Goal: Task Accomplishment & Management: Complete application form

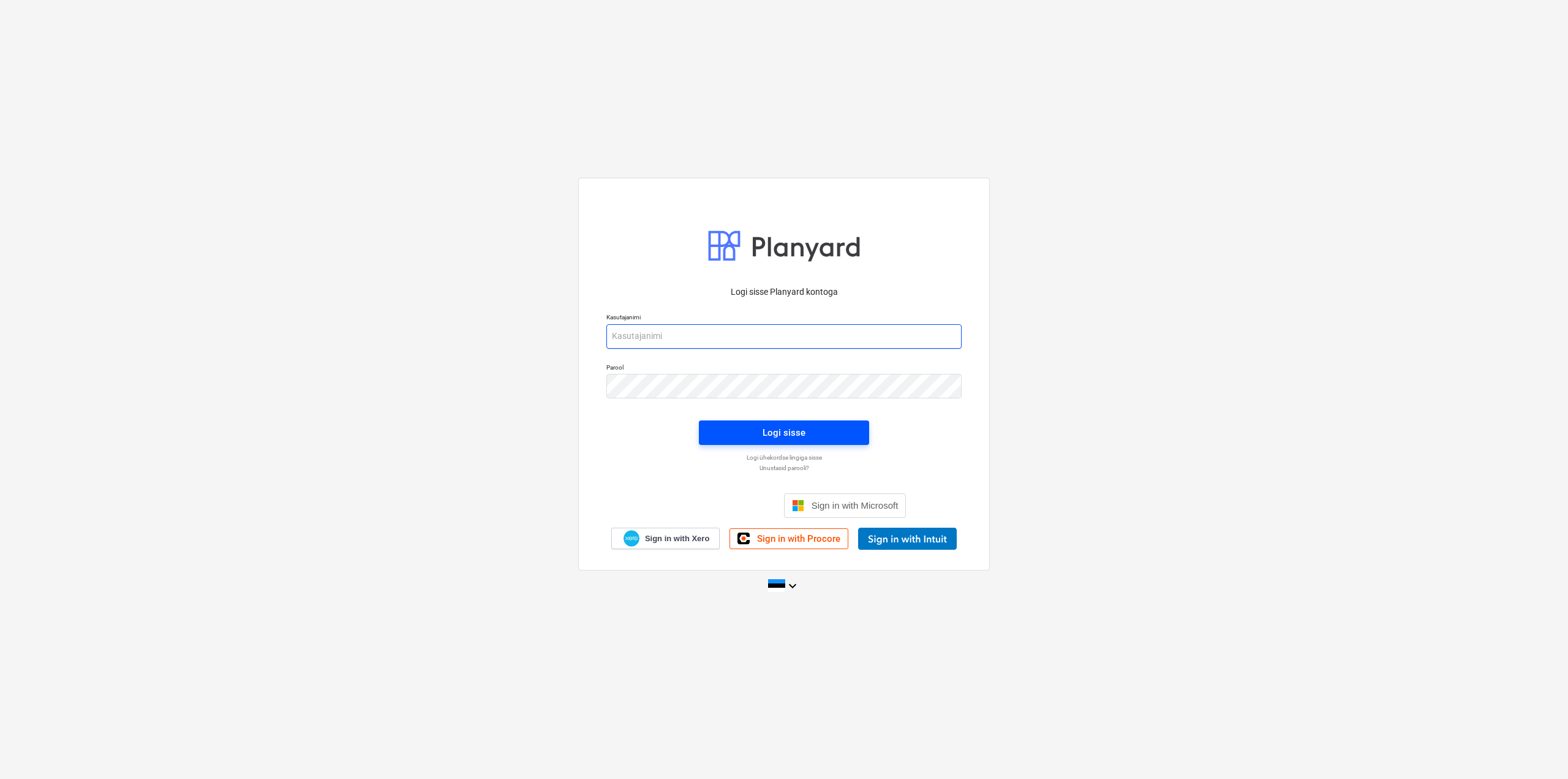
type input "[EMAIL_ADDRESS][PERSON_NAME][DOMAIN_NAME]"
click at [757, 440] on span "Logi sisse" at bounding box center [784, 433] width 141 height 16
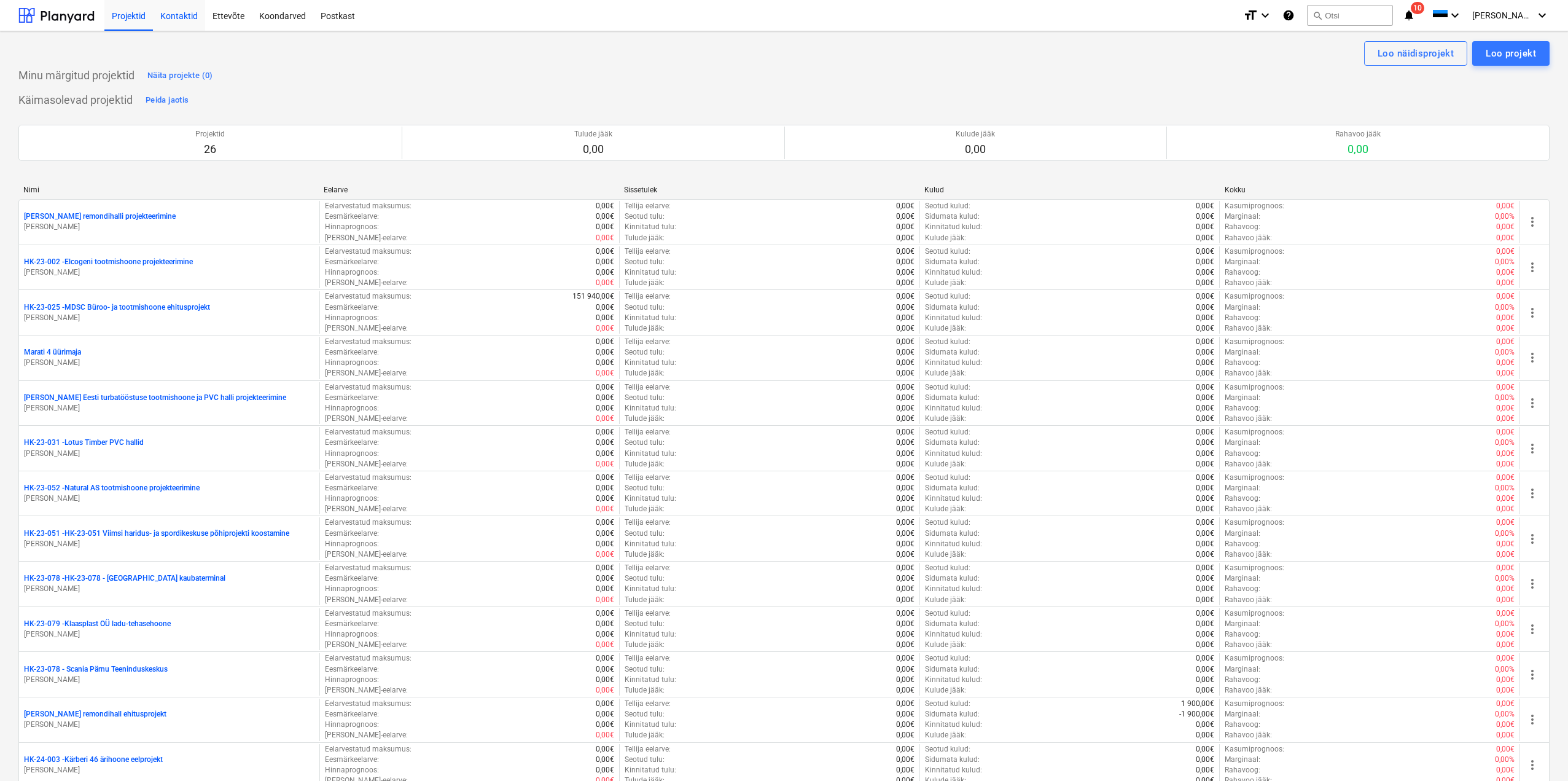
click at [176, 15] on div "Kontaktid" at bounding box center [178, 14] width 52 height 31
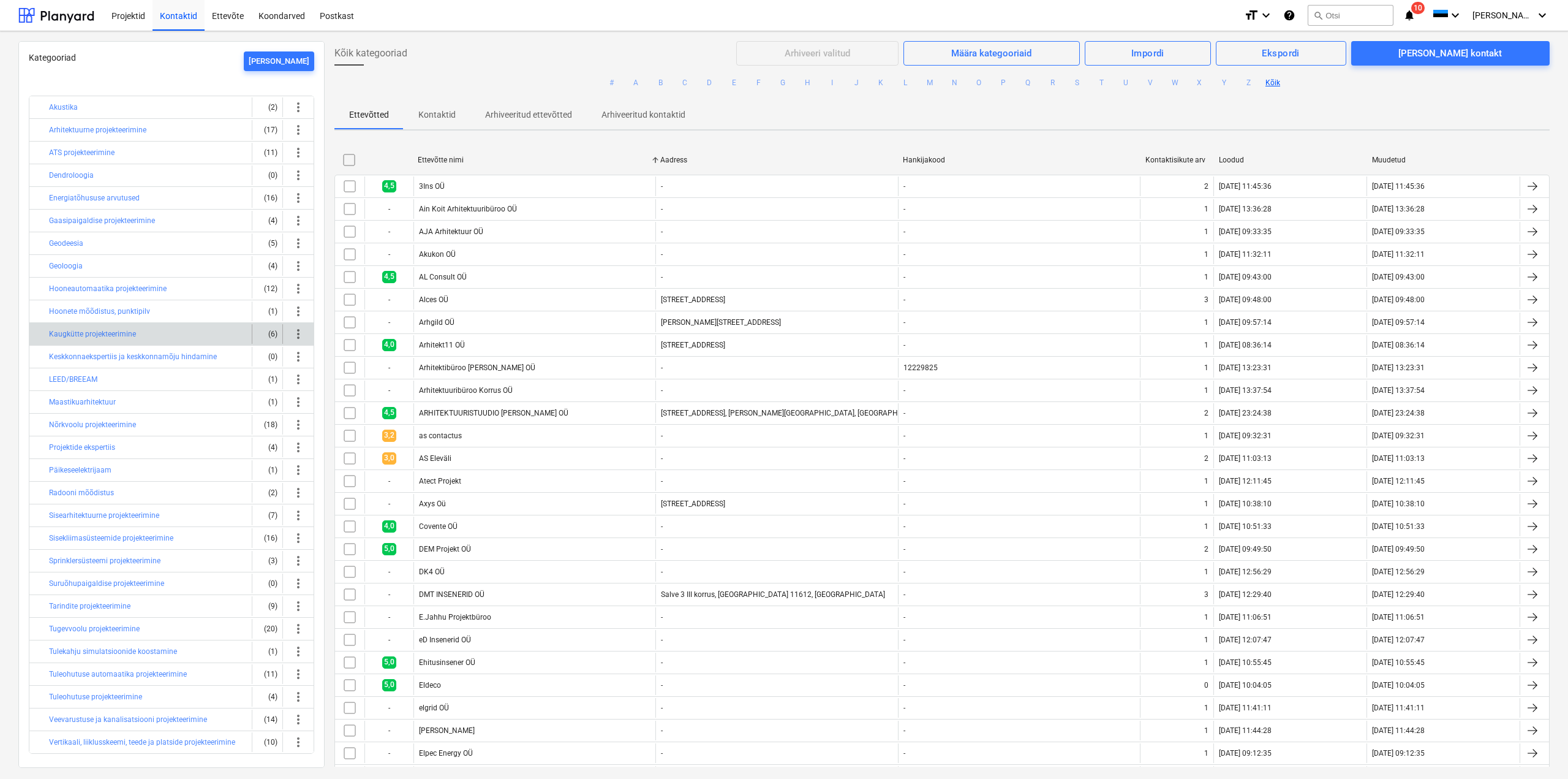
scroll to position [11, 0]
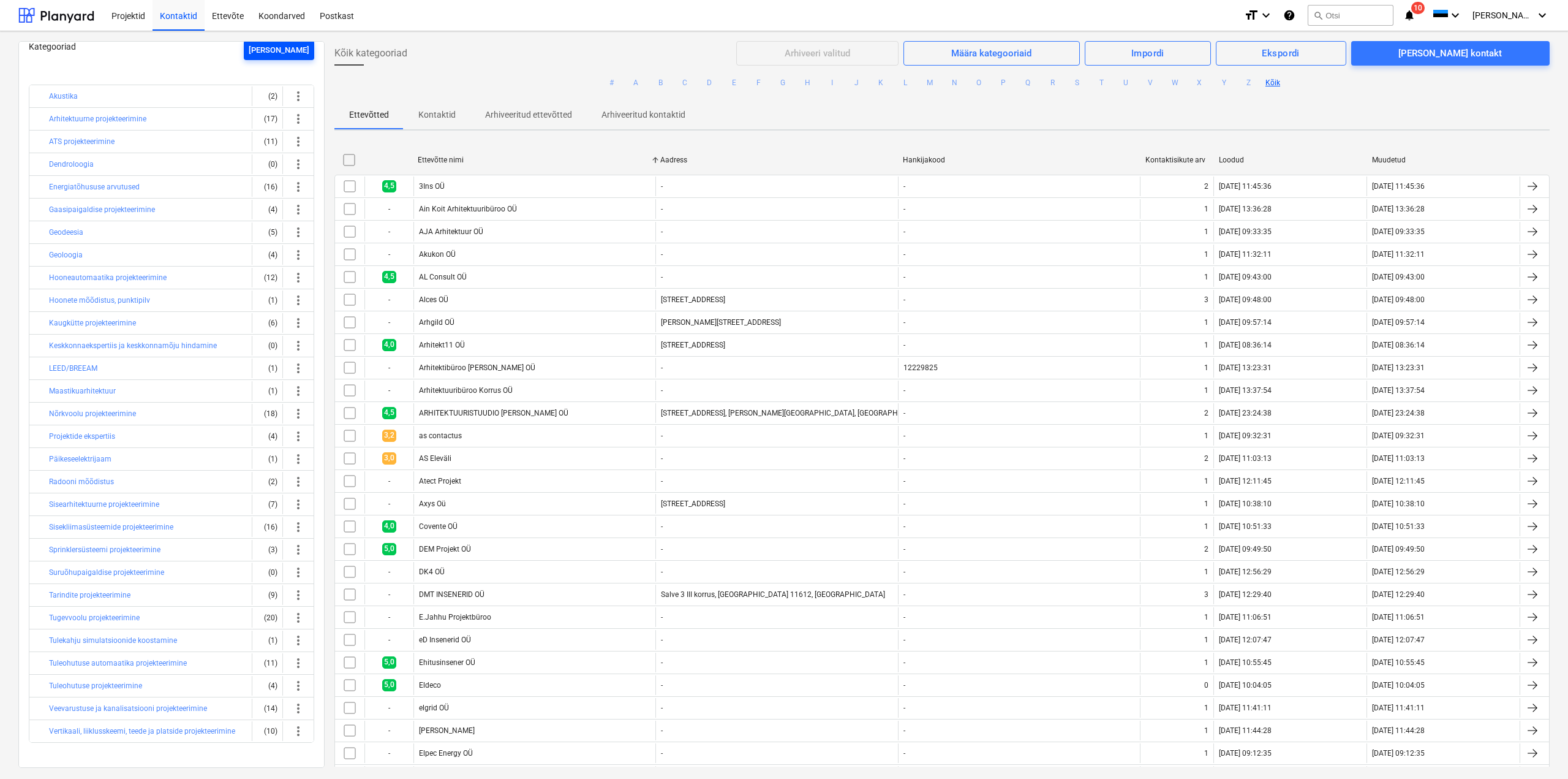
click at [291, 53] on div "[PERSON_NAME]" at bounding box center [278, 51] width 61 height 14
click at [1456, 49] on div "[PERSON_NAME] kontakt" at bounding box center [1451, 54] width 103 height 16
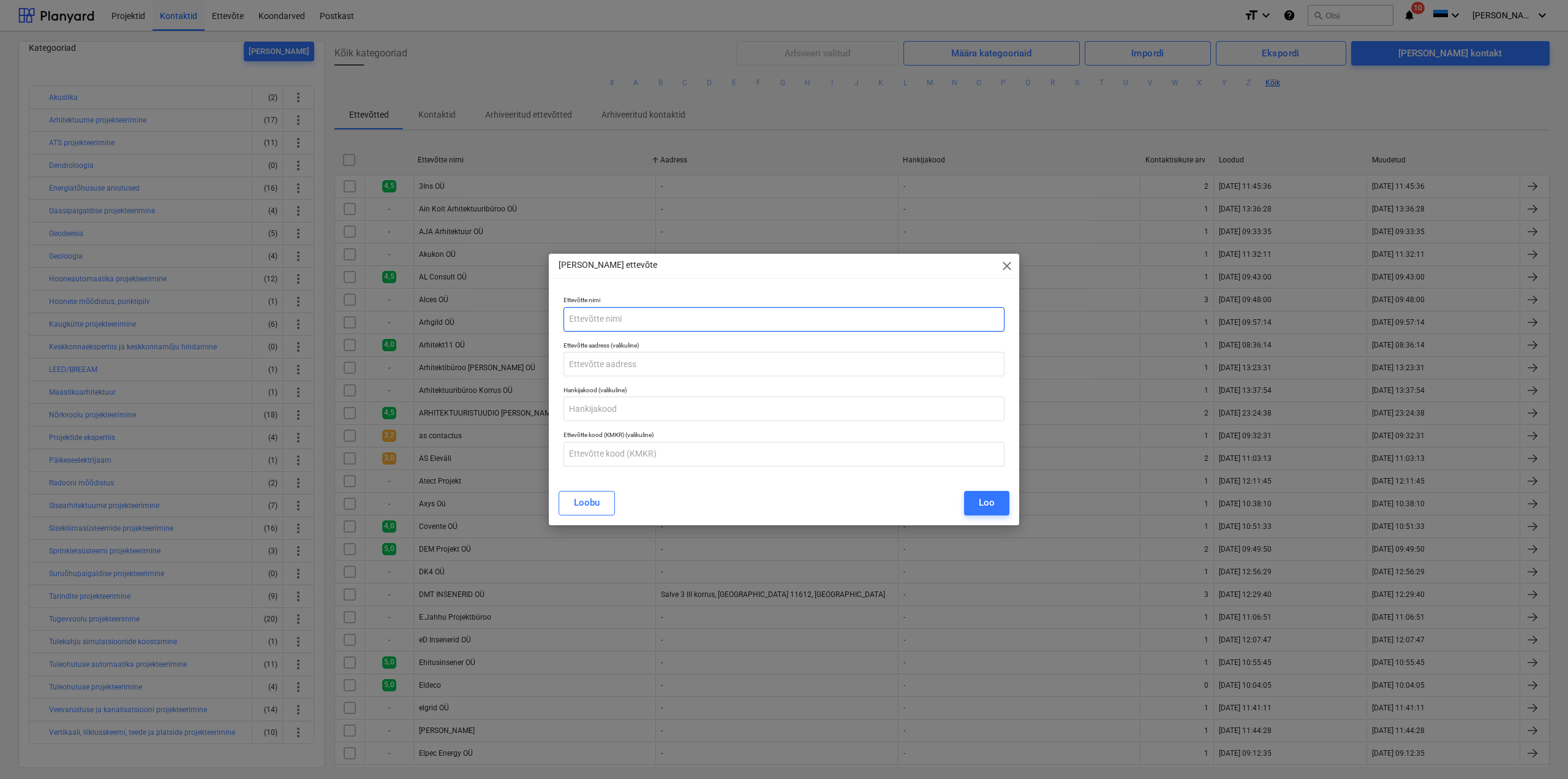
click at [661, 325] on input "text" at bounding box center [784, 319] width 441 height 25
type input "Certify OÜ"
click at [993, 500] on div "Loo" at bounding box center [987, 502] width 16 height 16
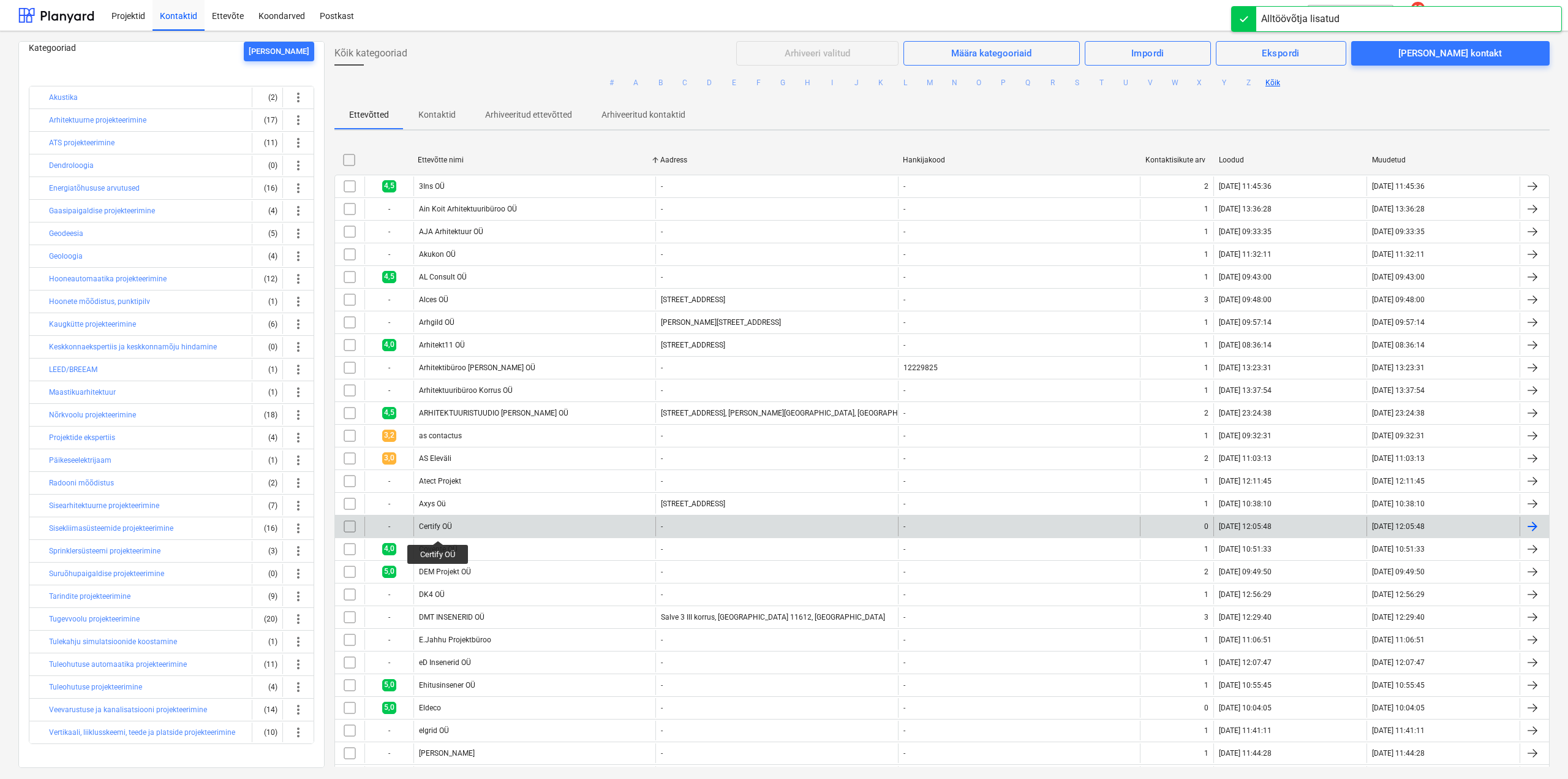
click at [438, 529] on div "Certify OÜ" at bounding box center [435, 526] width 33 height 9
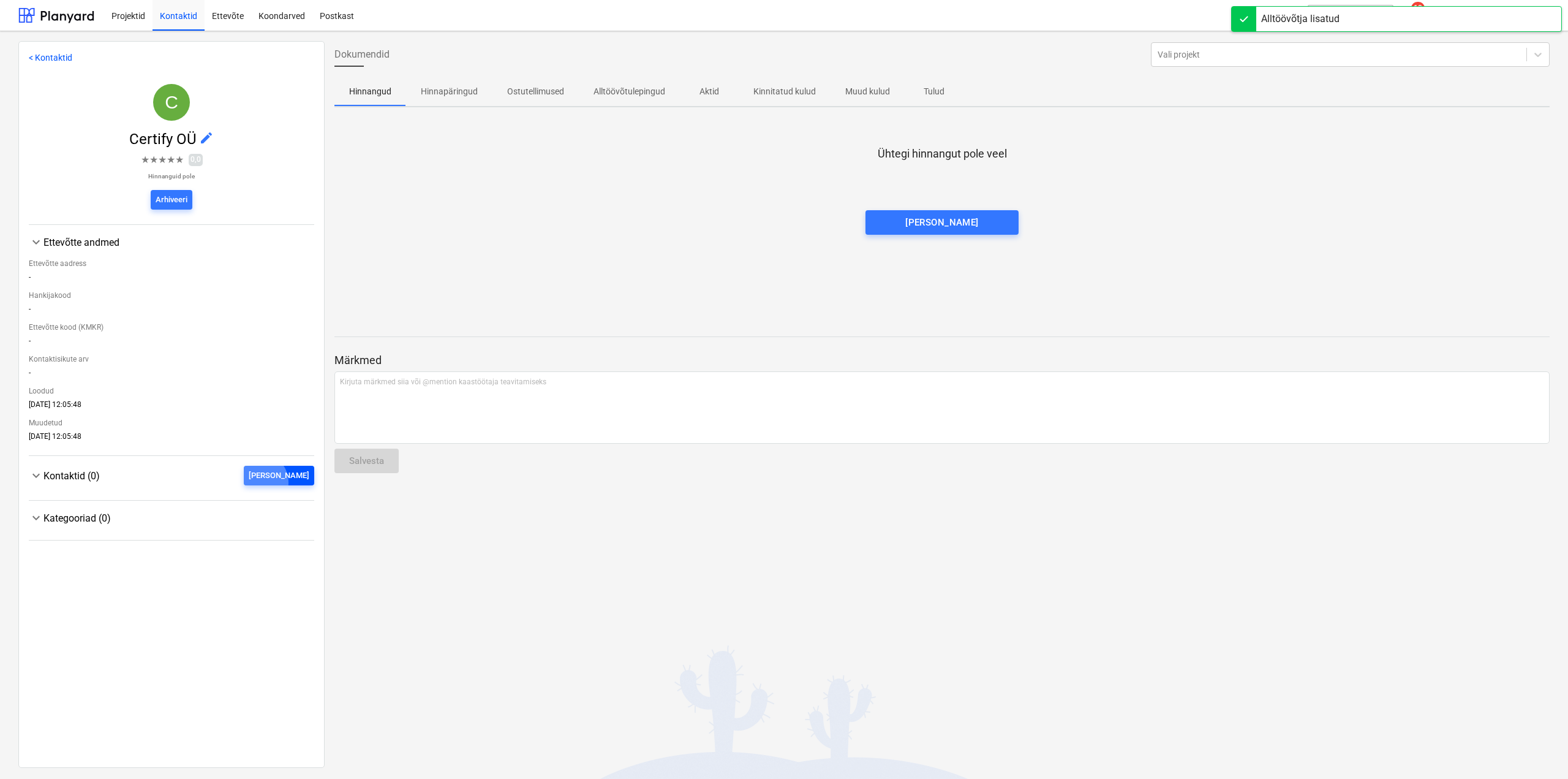
click at [285, 484] on div "[PERSON_NAME]" at bounding box center [278, 476] width 61 height 14
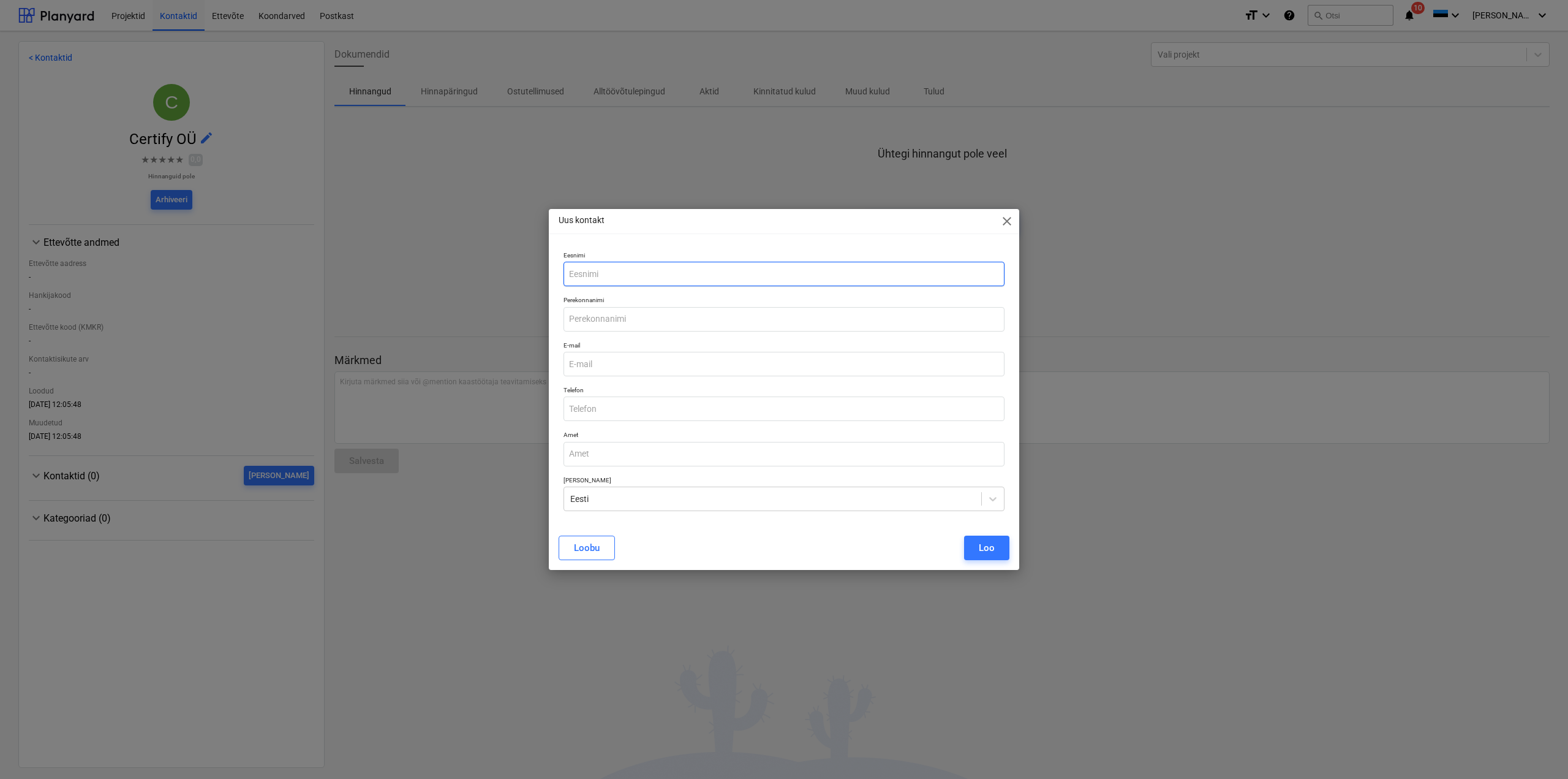
click at [600, 271] on input "text" at bounding box center [784, 274] width 441 height 25
drag, startPoint x: 641, startPoint y: 273, endPoint x: 596, endPoint y: 276, distance: 45.1
click at [596, 276] on input "[PERSON_NAME]" at bounding box center [784, 274] width 441 height 25
type input "[PERSON_NAME]"
click at [593, 363] on input "email" at bounding box center [784, 364] width 441 height 25
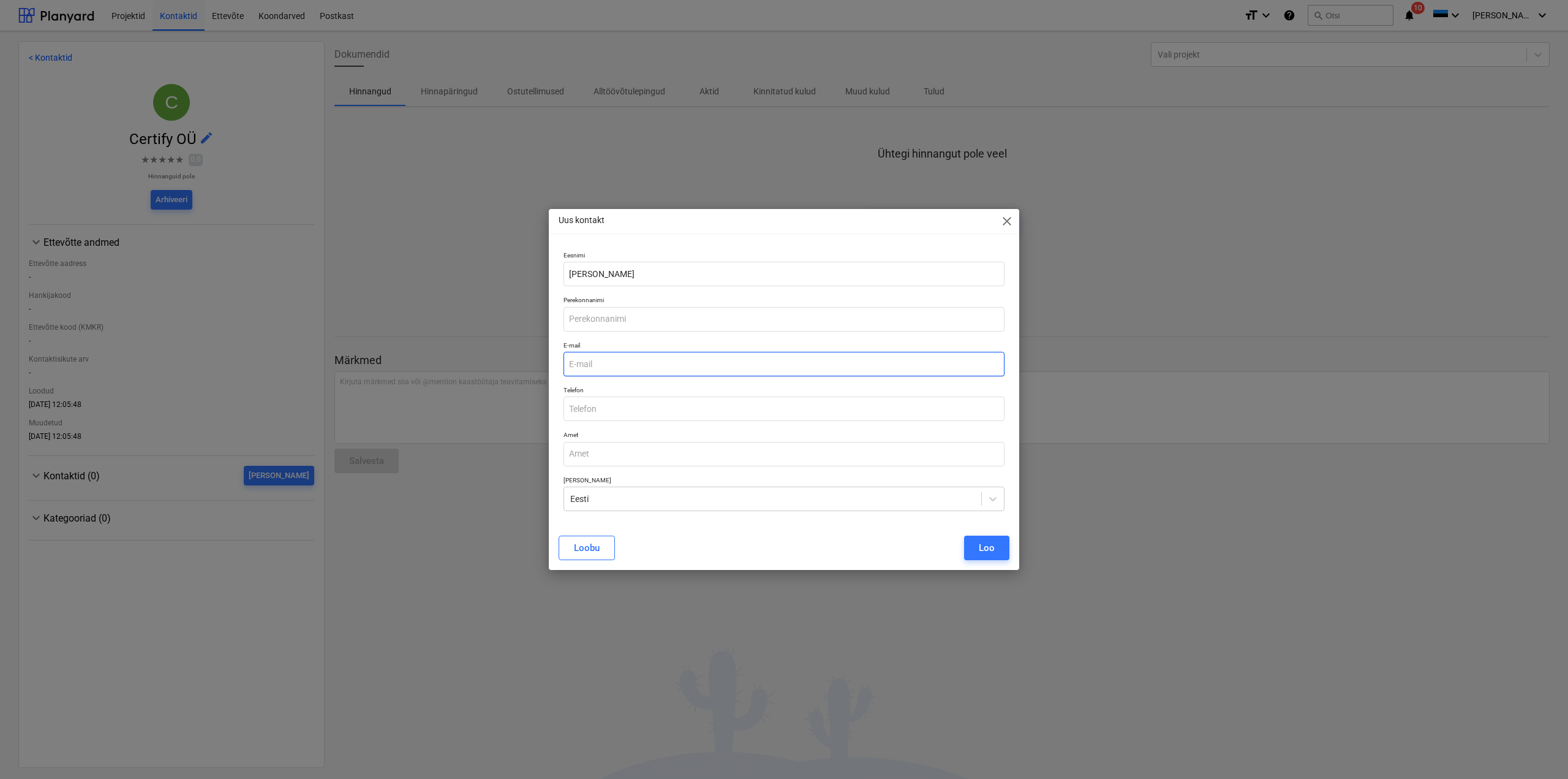
paste input "[EMAIL_ADDRESS][DOMAIN_NAME]"
type input "[EMAIL_ADDRESS][DOMAIN_NAME]"
drag, startPoint x: 639, startPoint y: 277, endPoint x: 600, endPoint y: 279, distance: 39.1
click at [600, 279] on input "[PERSON_NAME]" at bounding box center [784, 274] width 441 height 25
click at [587, 323] on input "text" at bounding box center [784, 319] width 441 height 25
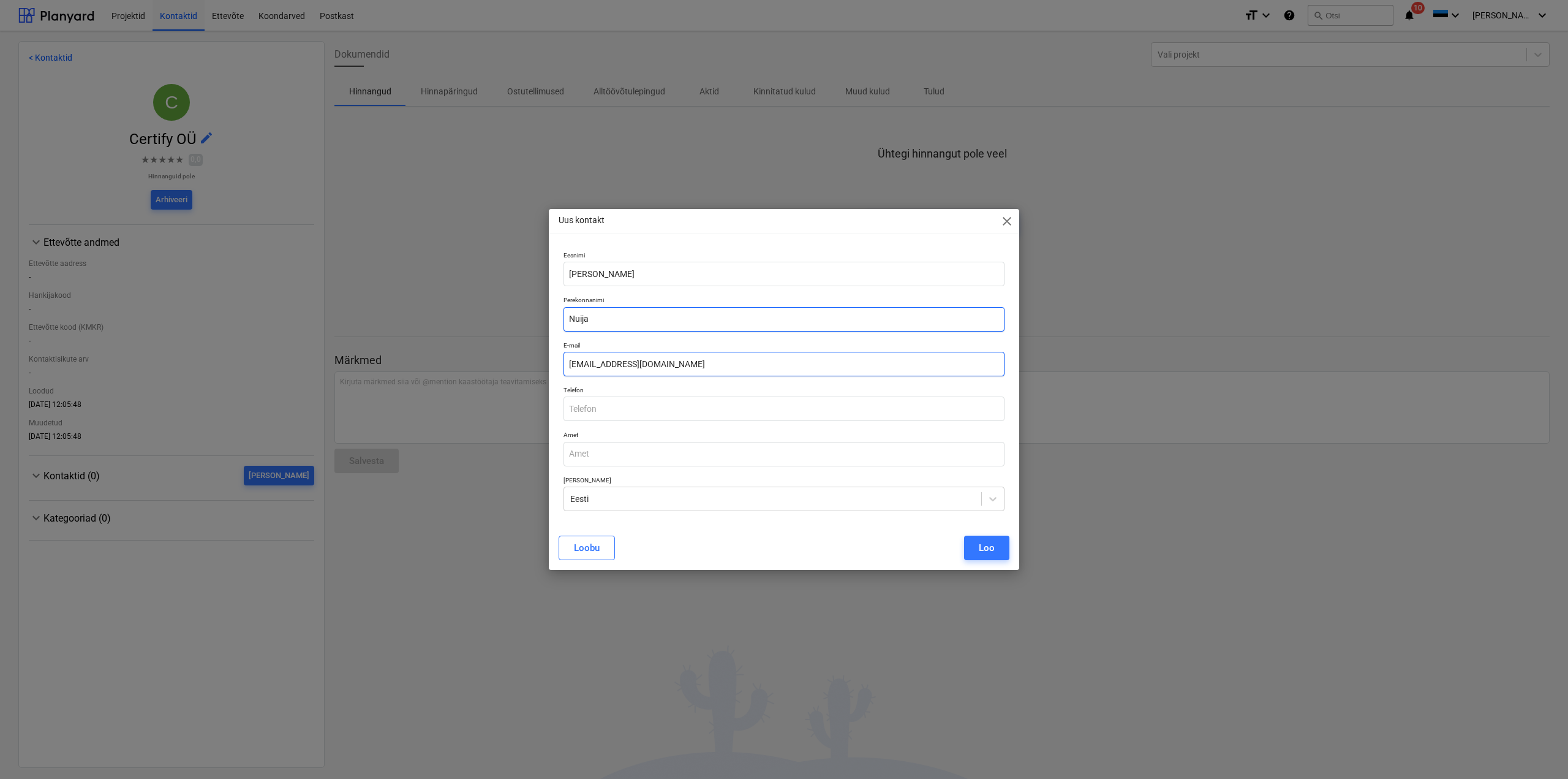
type input "Nuija"
drag, startPoint x: 587, startPoint y: 359, endPoint x: 561, endPoint y: 360, distance: 26.0
click at [561, 360] on div "E-mail [EMAIL_ADDRESS][DOMAIN_NAME]" at bounding box center [784, 358] width 451 height 45
type input "[PERSON_NAME][EMAIL_ADDRESS][DOMAIN_NAME]"
click at [998, 552] on button "Loo" at bounding box center [987, 548] width 46 height 25
